Goal: Task Accomplishment & Management: Use online tool/utility

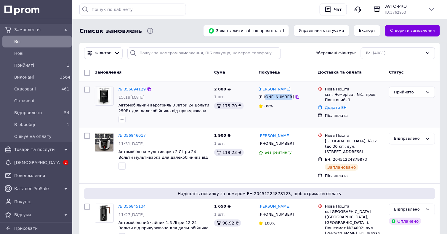
drag, startPoint x: 265, startPoint y: 97, endPoint x: 286, endPoint y: 95, distance: 20.8
click at [286, 95] on div "[PHONE_NUMBER]" at bounding box center [276, 97] width 38 height 8
copy div "0969282625"
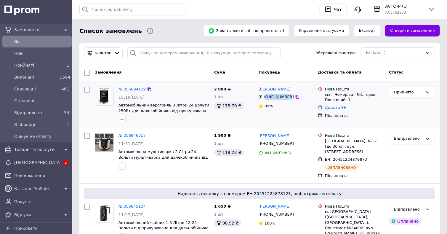
drag, startPoint x: 293, startPoint y: 90, endPoint x: 272, endPoint y: 89, distance: 21.0
click at [272, 89] on div "[PERSON_NAME]" at bounding box center [286, 89] width 56 height 7
copy link "[PERSON_NAME]"
click at [344, 94] on div "смт. Чемерівці, №1: пров. Поштовий, 1" at bounding box center [354, 97] width 59 height 11
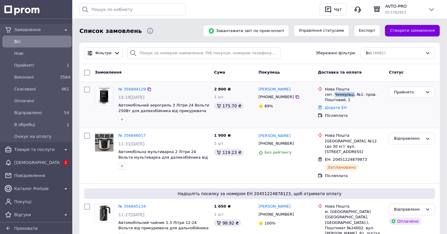
copy div "Чемерівці"
click at [336, 107] on link "Додати ЕН" at bounding box center [336, 107] width 22 height 4
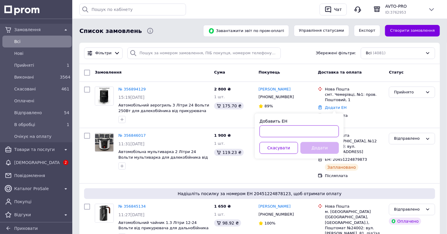
click at [306, 132] on input "Добавить ЕН" at bounding box center [298, 131] width 79 height 12
paste input "20451225186660"
type input "20451225186660"
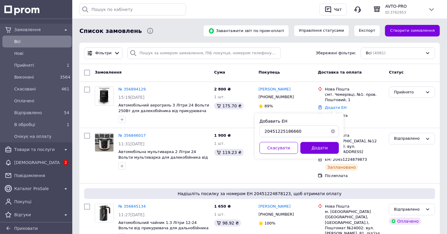
drag, startPoint x: 311, startPoint y: 147, endPoint x: 316, endPoint y: 140, distance: 8.4
click at [311, 147] on button "Додати" at bounding box center [319, 148] width 39 height 12
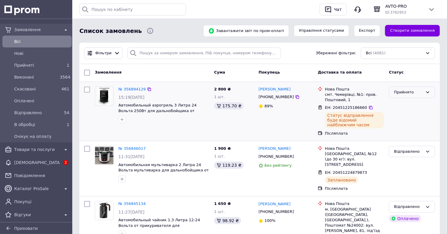
click at [413, 92] on div "Прийнято" at bounding box center [408, 92] width 29 height 6
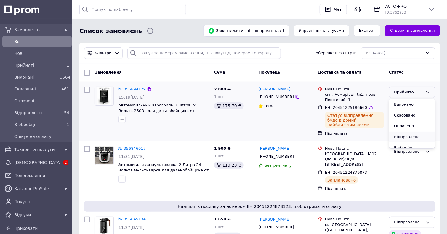
click at [402, 135] on li "Відправлено" at bounding box center [412, 137] width 46 height 11
